Goal: Navigation & Orientation: Go to known website

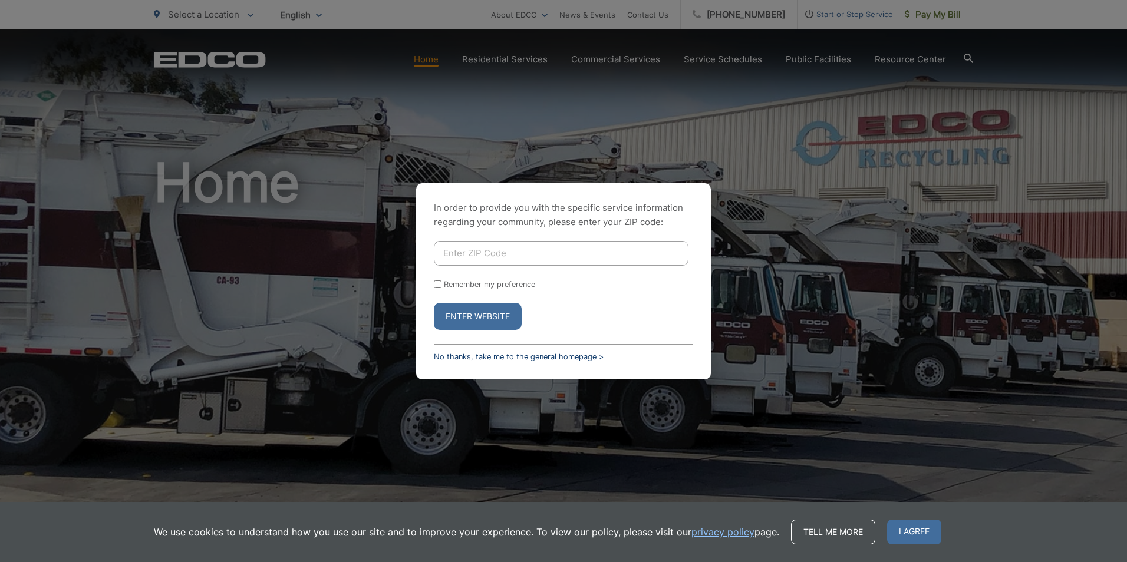
click at [499, 355] on link "No thanks, take me to the general homepage >" at bounding box center [519, 357] width 170 height 9
